Goal: Task Accomplishment & Management: Manage account settings

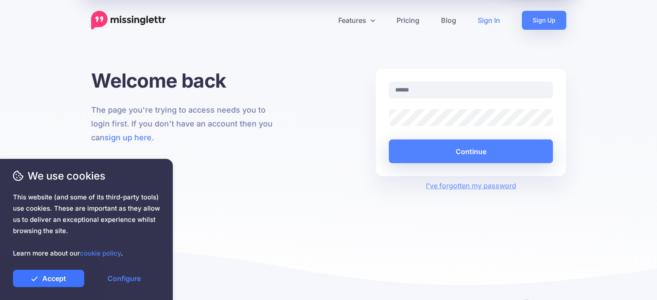
type input "**********"
click at [50, 280] on link "Accept" at bounding box center [48, 278] width 71 height 17
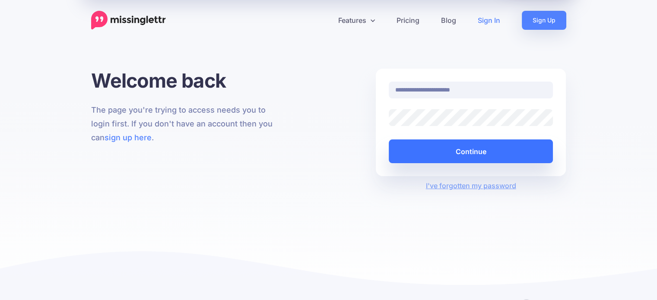
click at [426, 152] on button "Continue" at bounding box center [471, 152] width 165 height 24
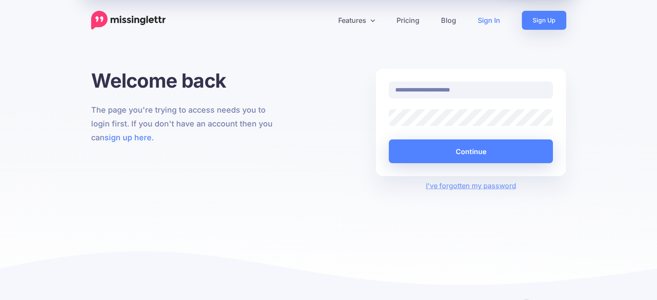
click at [337, 102] on div "**********" at bounding box center [329, 130] width 488 height 122
click at [118, 19] on img at bounding box center [128, 20] width 75 height 19
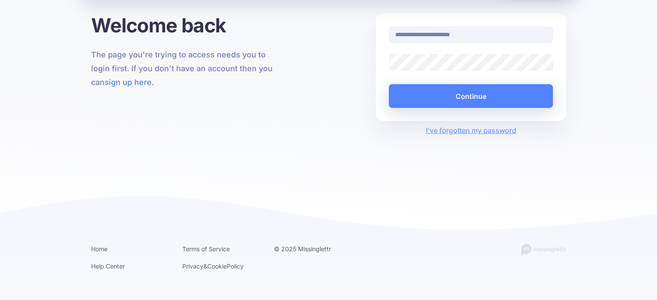
scroll to position [59, 0]
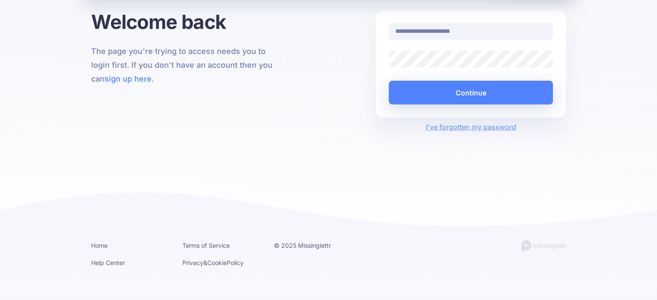
click at [105, 261] on div at bounding box center [86, 264] width 147 height 11
click at [108, 263] on div at bounding box center [86, 264] width 147 height 11
drag, startPoint x: 118, startPoint y: 266, endPoint x: 121, endPoint y: 274, distance: 8.2
click at [121, 274] on div "We use cookies This website (and some of its third-party tools) use cookies. Th…" at bounding box center [86, 228] width 147 height 119
click at [119, 261] on div at bounding box center [86, 264] width 147 height 11
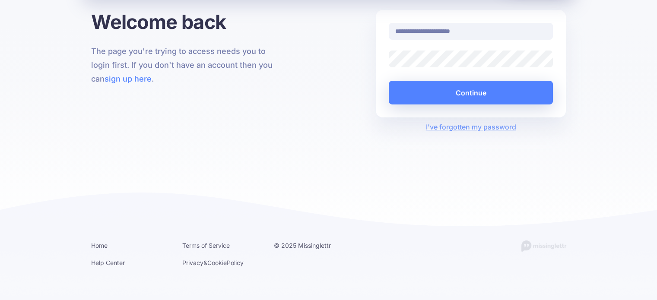
click at [126, 268] on div at bounding box center [86, 264] width 147 height 11
drag, startPoint x: 120, startPoint y: 272, endPoint x: 118, endPoint y: 276, distance: 4.4
click at [118, 276] on div "We use cookies This website (and some of its third-party tools) use cookies. Th…" at bounding box center [86, 228] width 147 height 119
click at [117, 276] on link "Configure" at bounding box center [124, 278] width 71 height 17
click at [117, 271] on link "Accept All" at bounding box center [124, 278] width 71 height 17
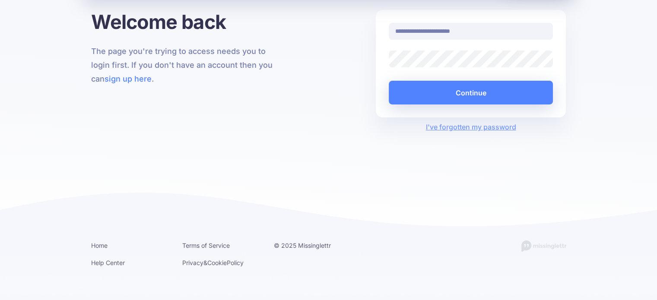
click at [117, 269] on div at bounding box center [86, 264] width 147 height 11
click at [118, 264] on div at bounding box center [86, 264] width 147 height 11
click at [118, 263] on div at bounding box center [86, 264] width 147 height 11
drag, startPoint x: 118, startPoint y: 259, endPoint x: 120, endPoint y: 255, distance: 5.1
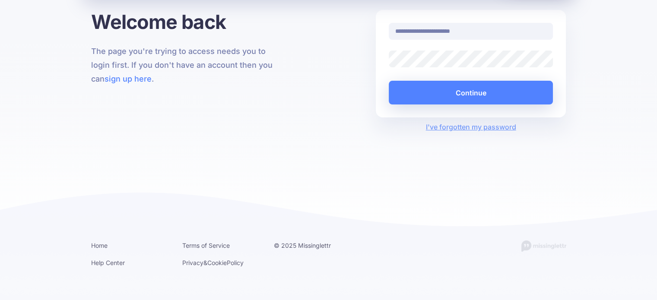
click at [118, 259] on div at bounding box center [86, 264] width 147 height 11
click at [120, 254] on div "Twitter" at bounding box center [86, 254] width 147 height 10
click at [120, 245] on div "Configure If you'd prefer to have third-party cookies disabled, please remove t…" at bounding box center [86, 228] width 147 height 118
